Goal: Navigation & Orientation: Find specific page/section

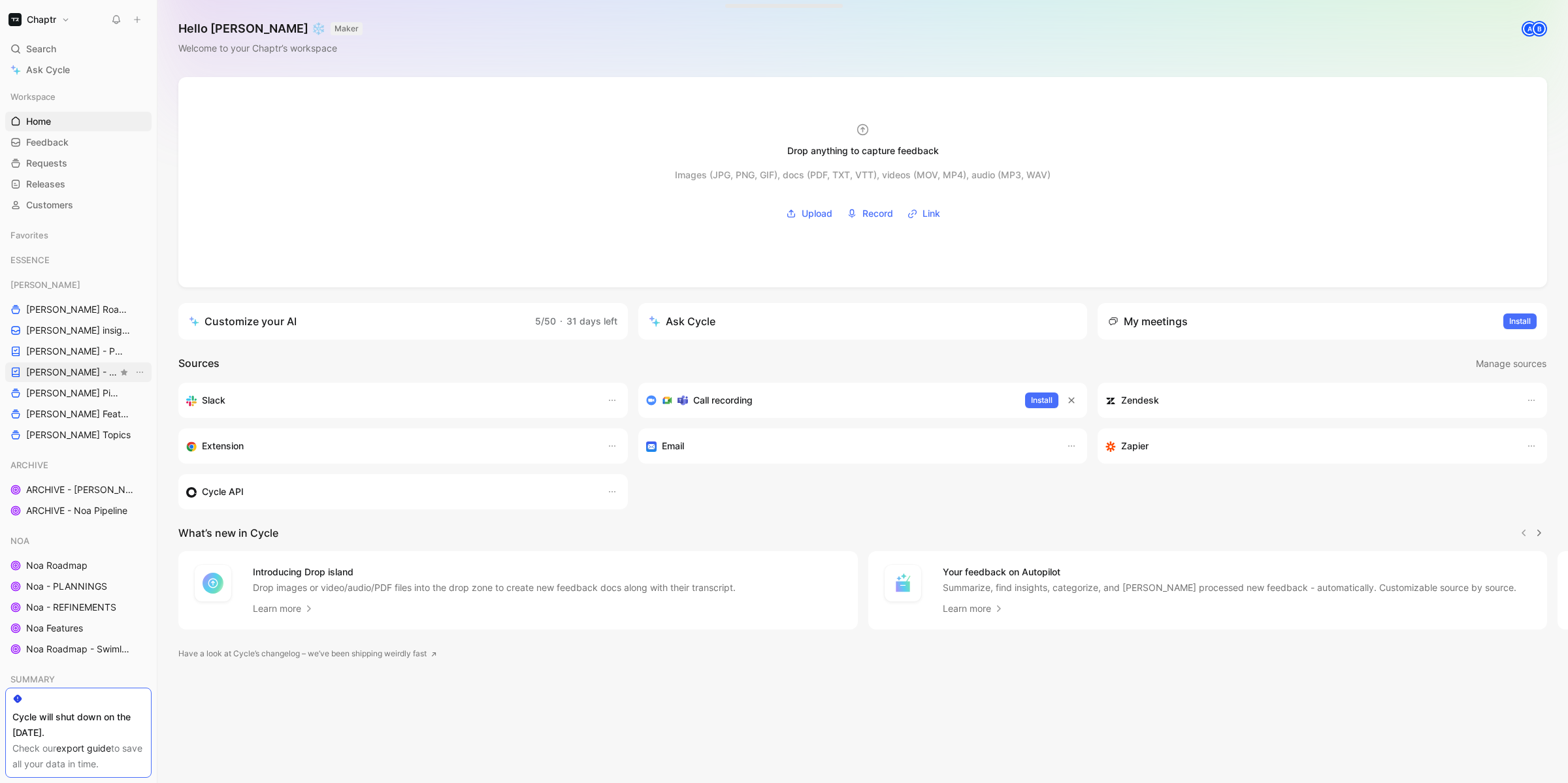
click at [61, 367] on span "[PERSON_NAME] - REFINEMENTS" at bounding box center [72, 372] width 91 height 13
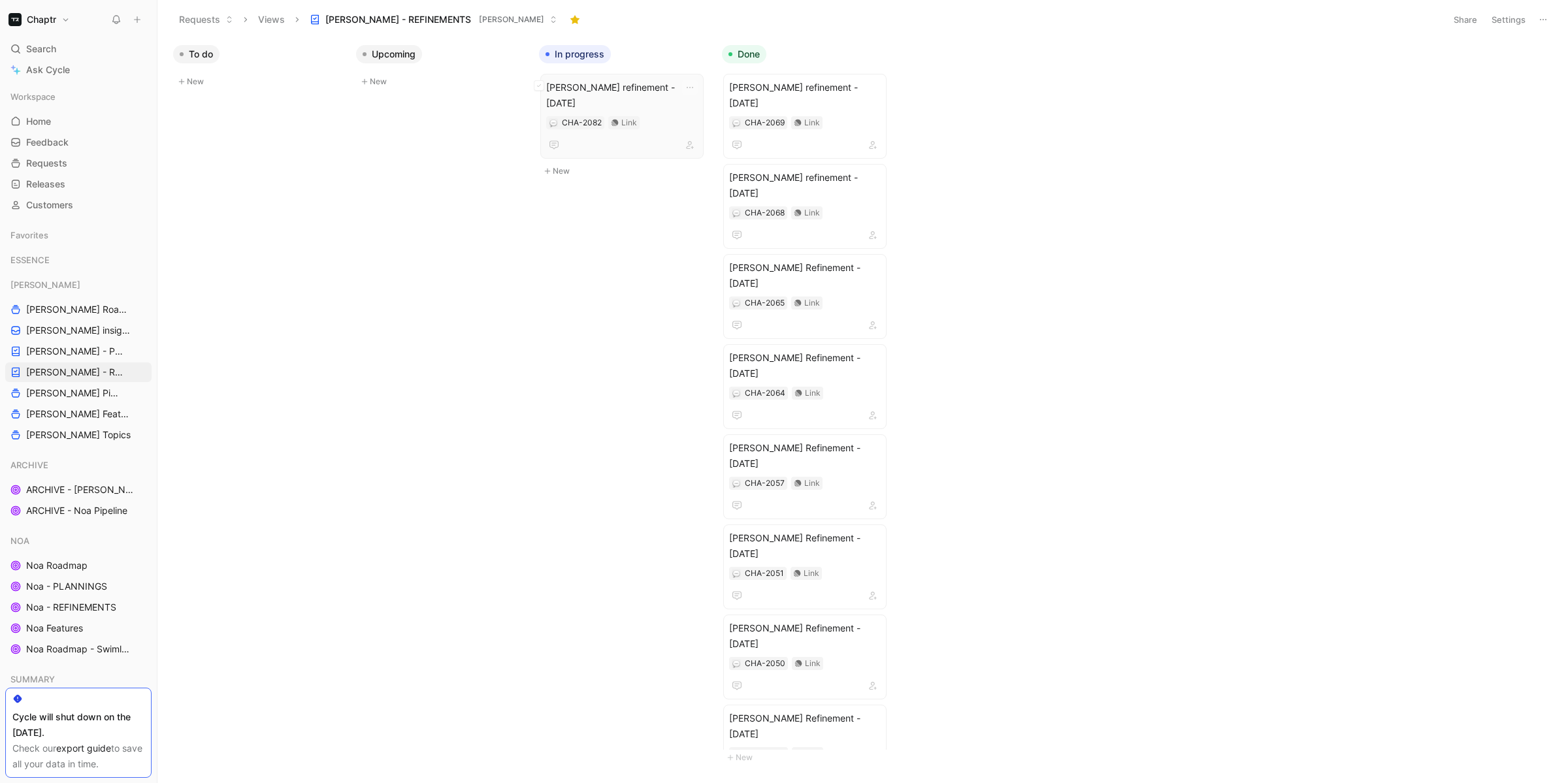
click at [618, 94] on span "[PERSON_NAME] refinement - [DATE]" at bounding box center [622, 95] width 151 height 31
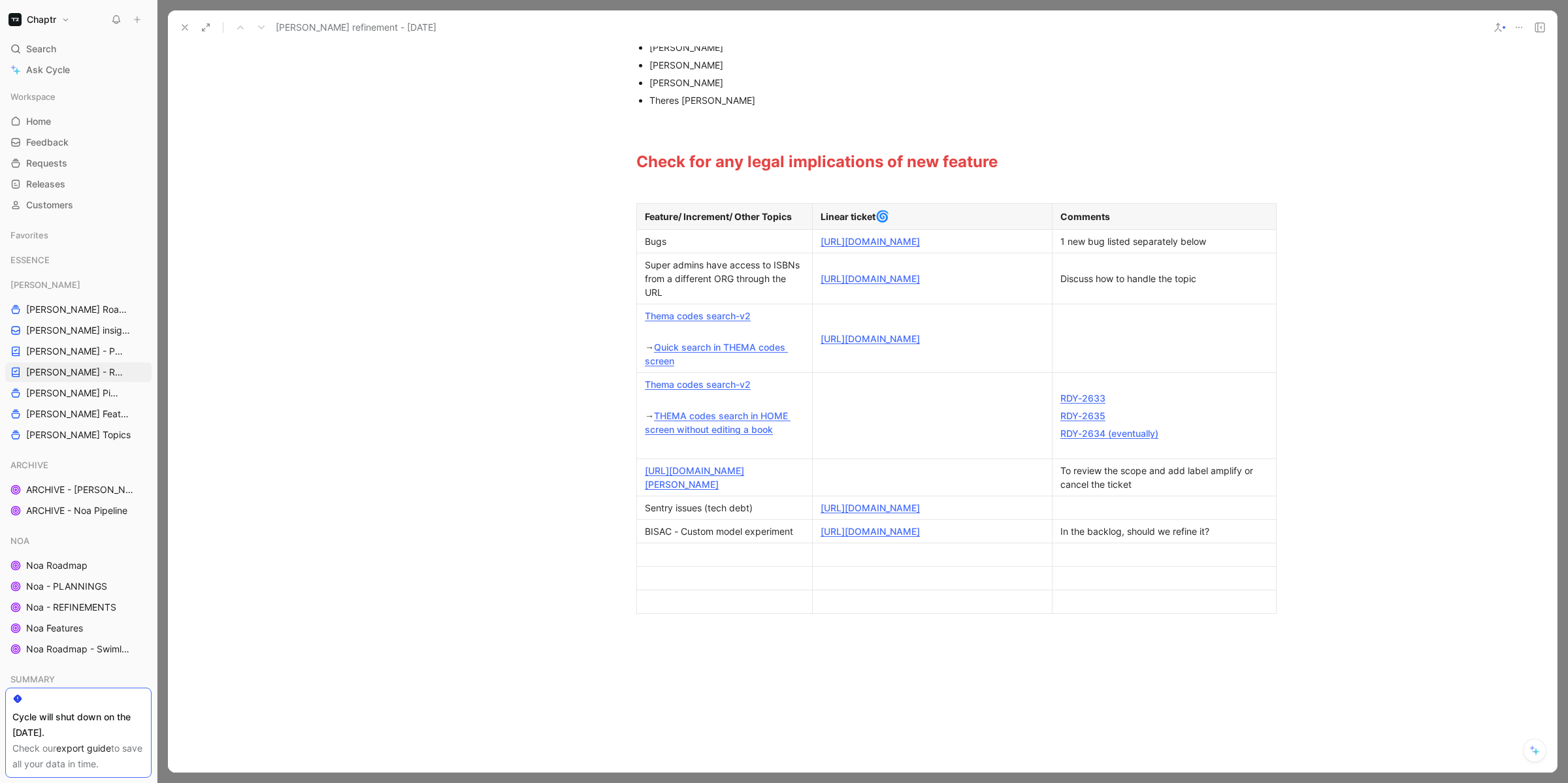
scroll to position [253, 0]
click at [184, 30] on icon at bounding box center [185, 28] width 11 height 11
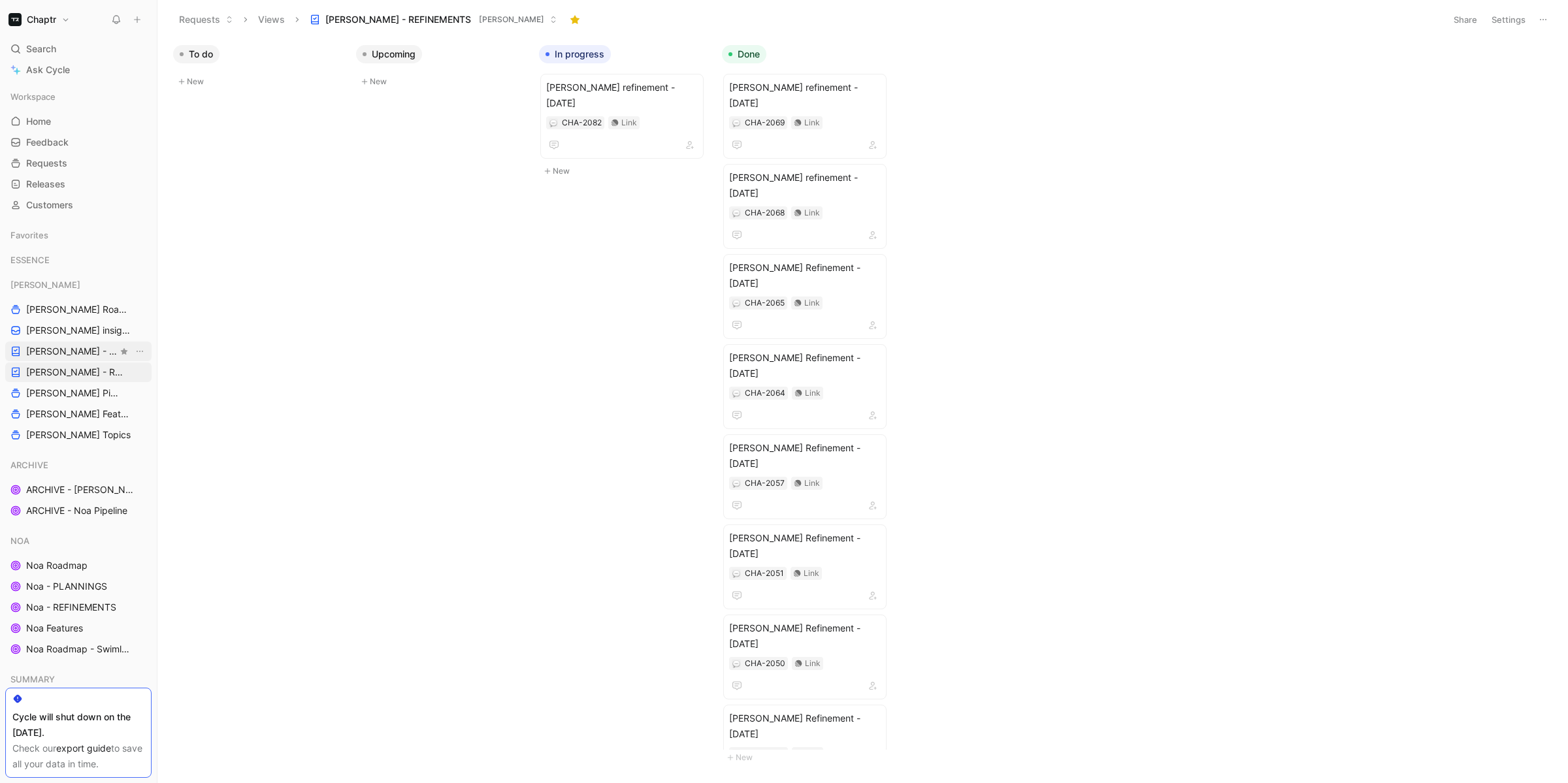
click at [75, 350] on span "[PERSON_NAME] - PLANNINGS" at bounding box center [72, 351] width 91 height 13
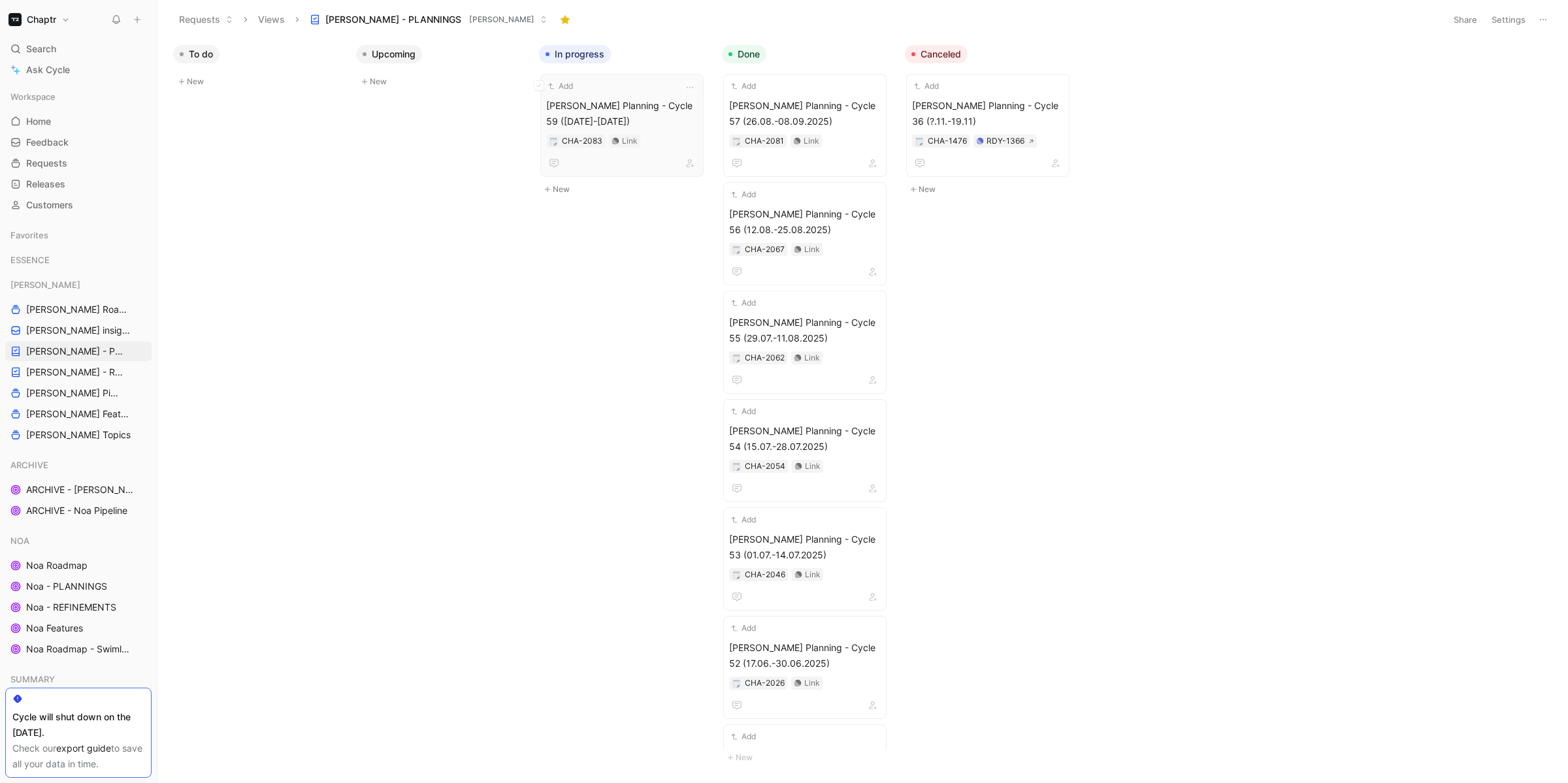
click at [631, 107] on span "[PERSON_NAME] Planning - Cycle 59 ([DATE]-[DATE])" at bounding box center [622, 114] width 151 height 31
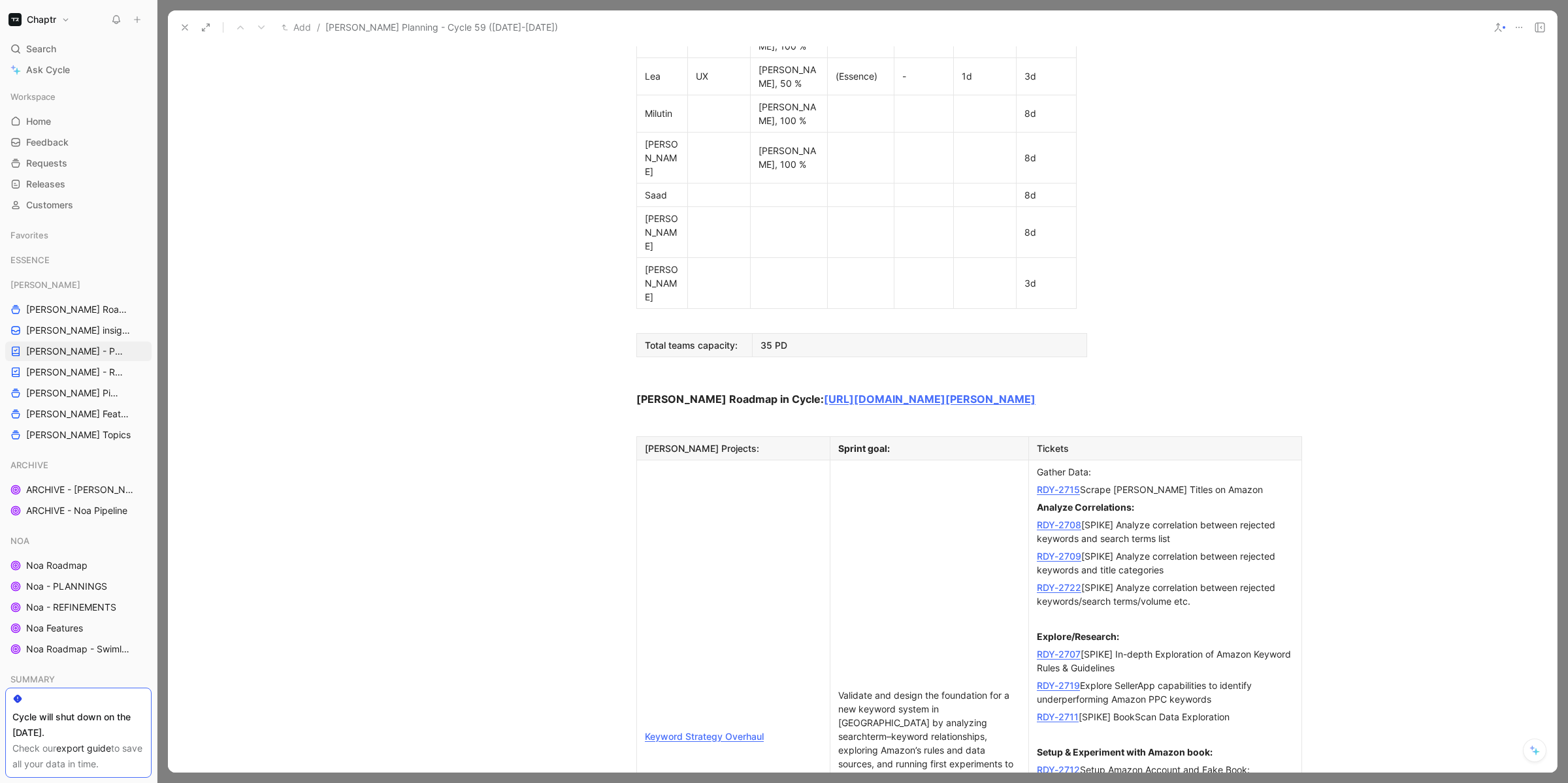
scroll to position [732, 0]
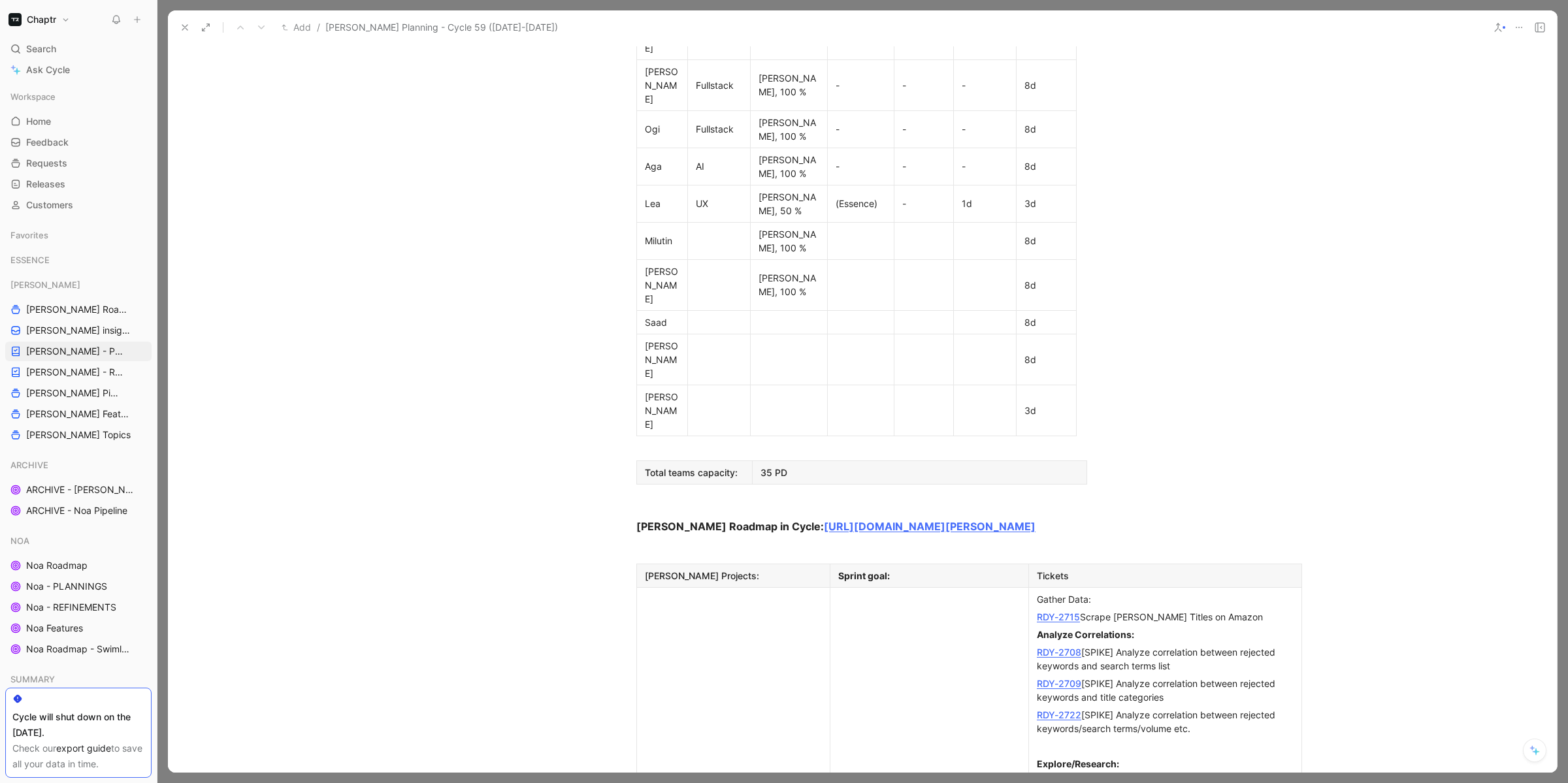
click at [177, 30] on button at bounding box center [185, 28] width 19 height 19
